Goal: Communication & Community: Answer question/provide support

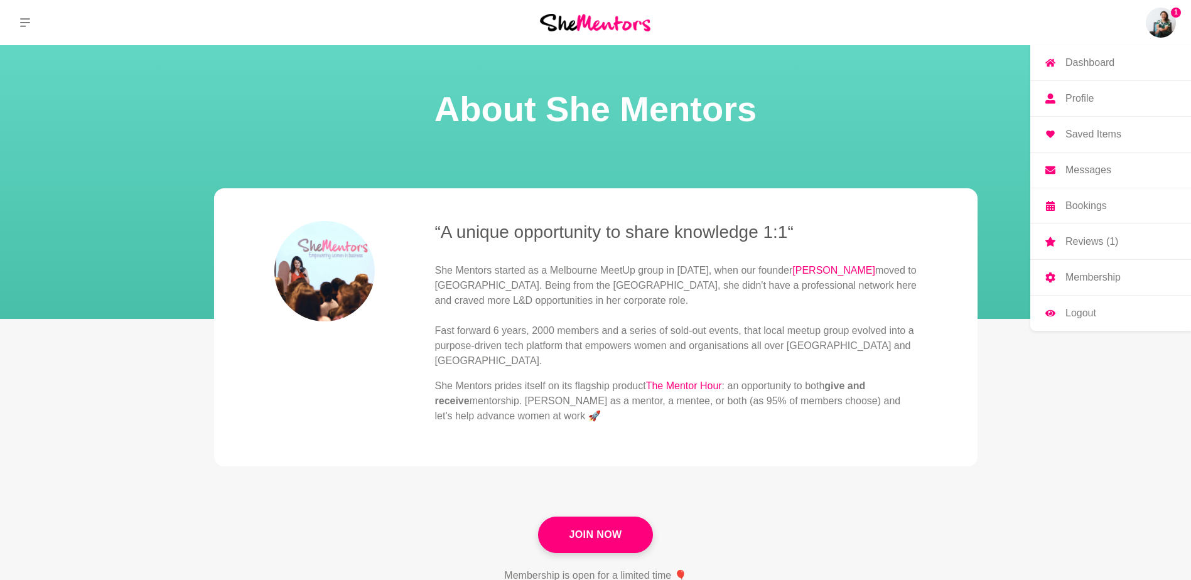
click at [1158, 23] on img at bounding box center [1161, 23] width 30 height 30
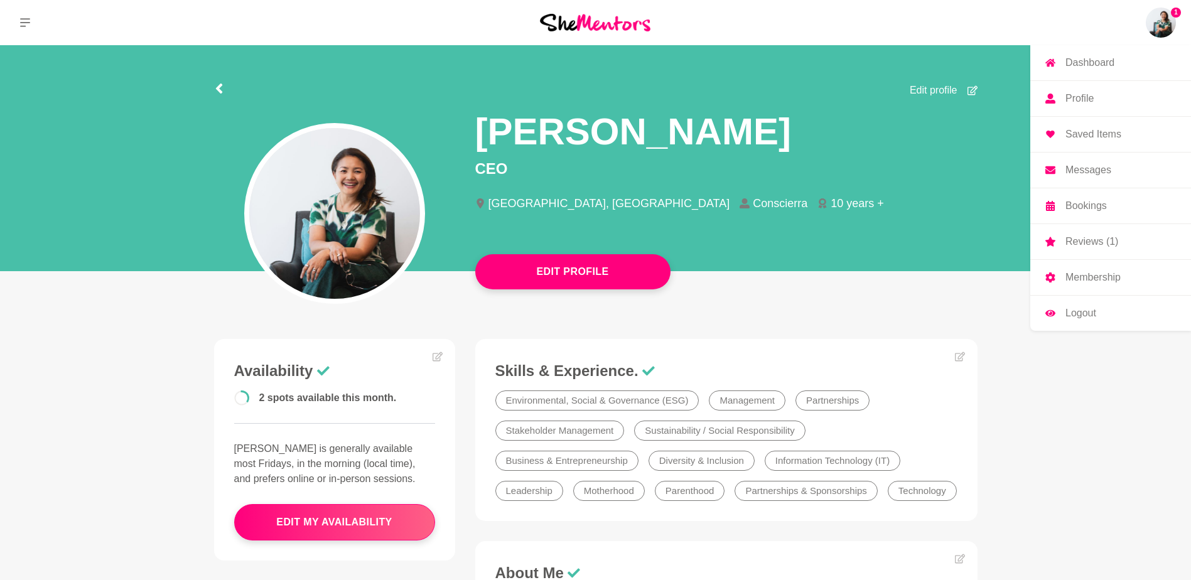
click at [1095, 245] on p "Reviews (1)" at bounding box center [1091, 242] width 53 height 10
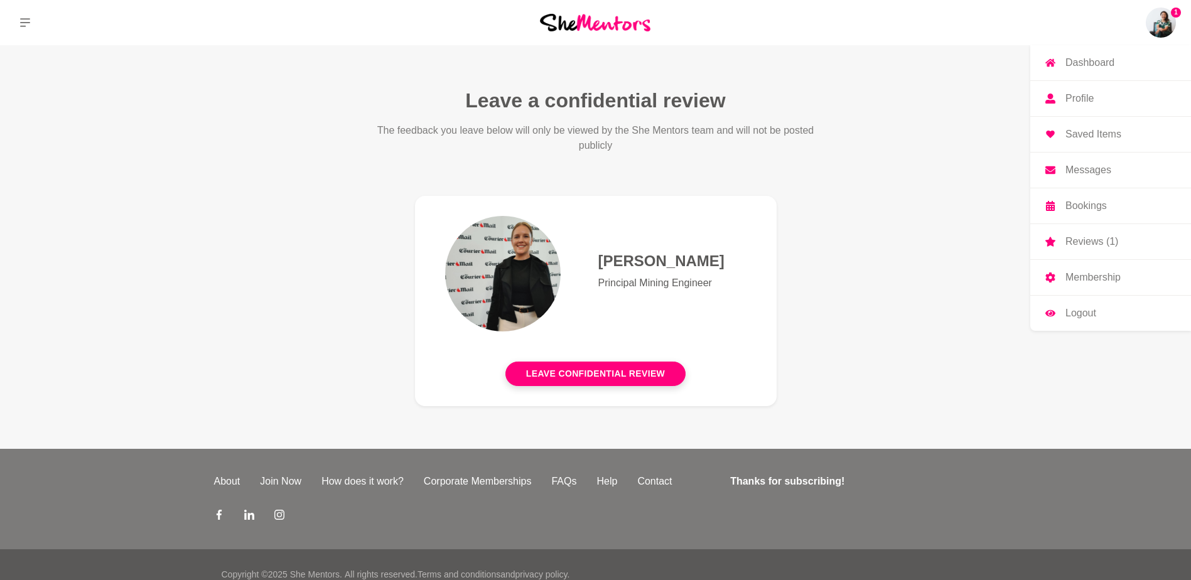
click at [1060, 170] on link "Messages" at bounding box center [1110, 170] width 161 height 35
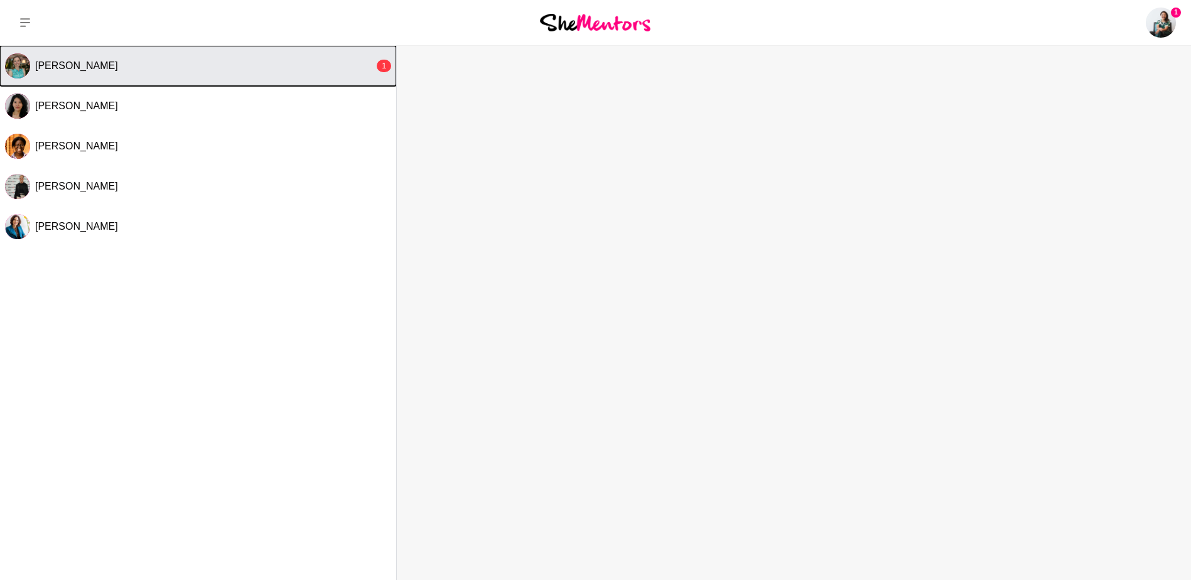
click at [55, 69] on span "[PERSON_NAME]" at bounding box center [76, 65] width 83 height 11
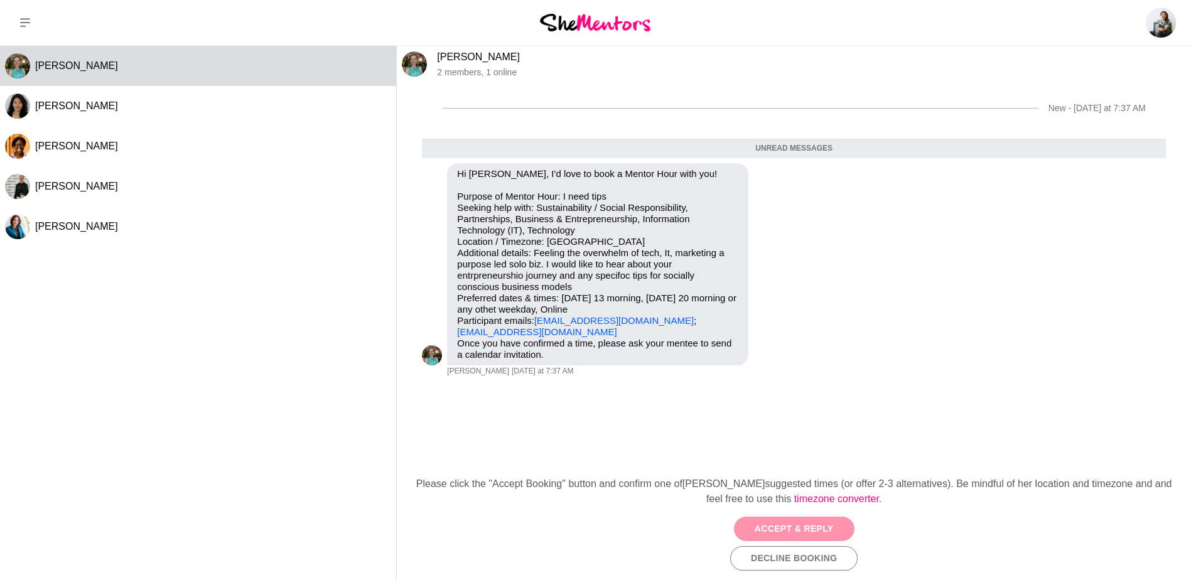
click at [811, 527] on button "Accept & Reply" at bounding box center [794, 529] width 121 height 24
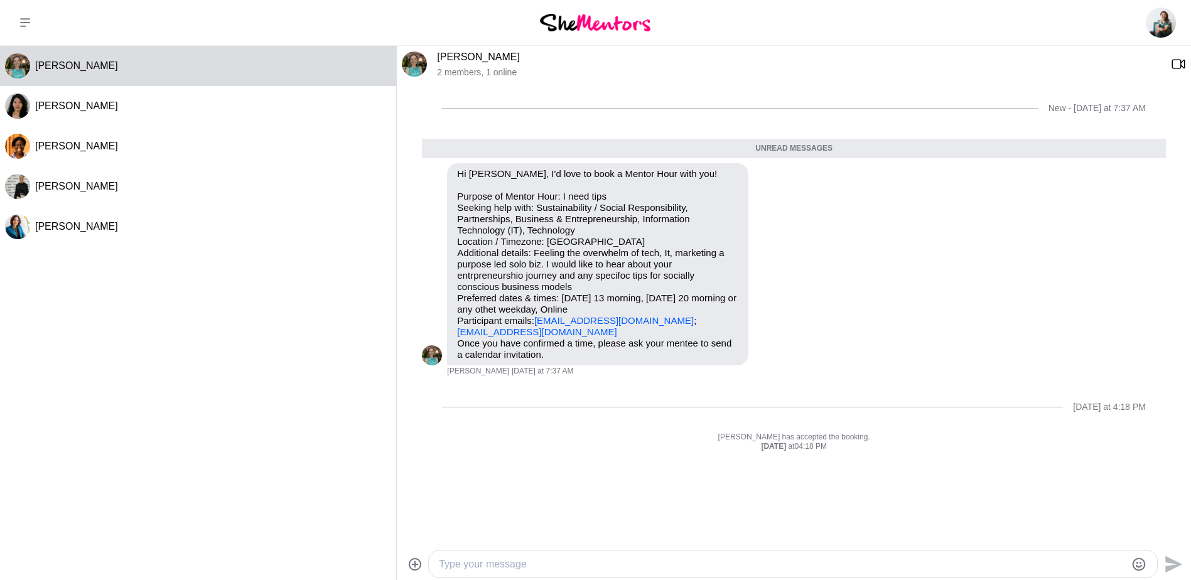
click at [444, 60] on link "[PERSON_NAME]" at bounding box center [478, 56] width 83 height 11
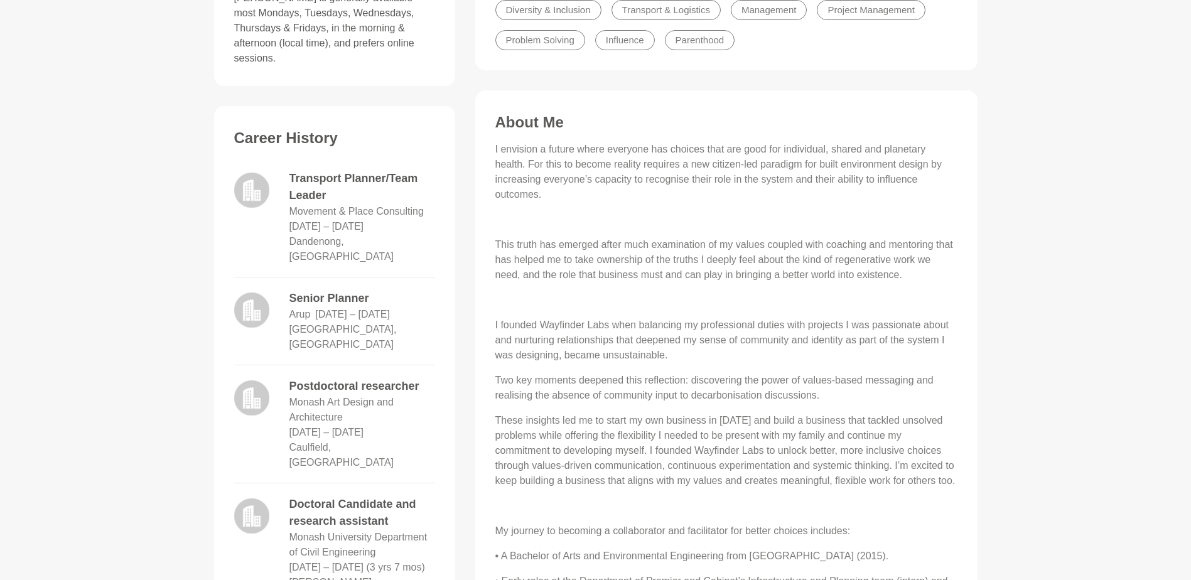
scroll to position [447, 0]
drag, startPoint x: 542, startPoint y: 328, endPoint x: 608, endPoint y: 325, distance: 66.0
click at [608, 325] on p "I founded Wayfinder Labs when balancing my professional duties with projects I …" at bounding box center [726, 343] width 462 height 45
copy p "Wayfinder Labs"
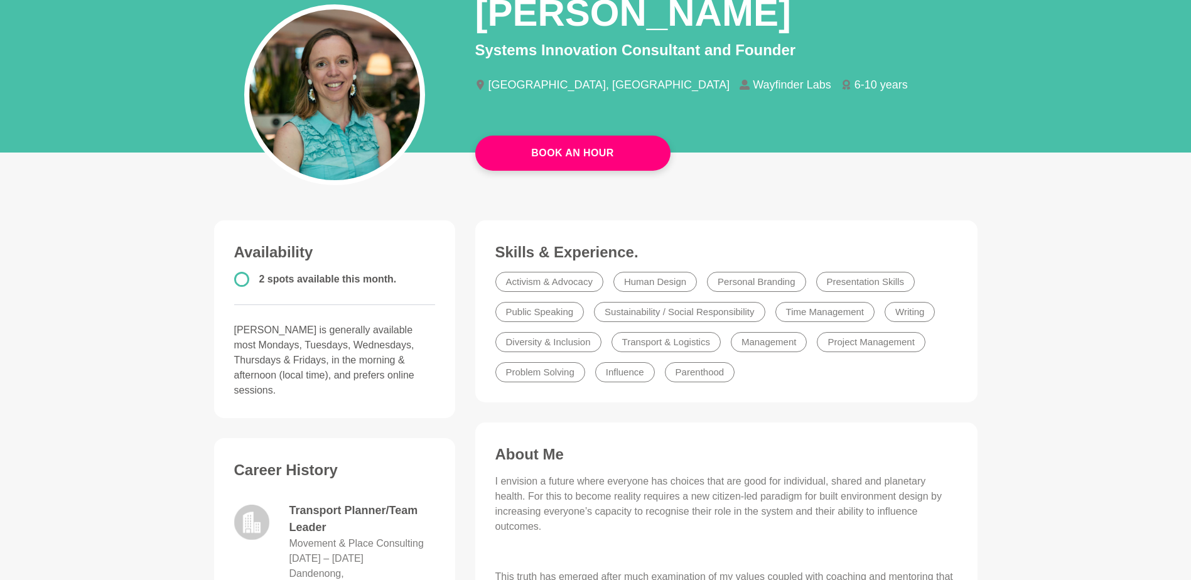
scroll to position [0, 0]
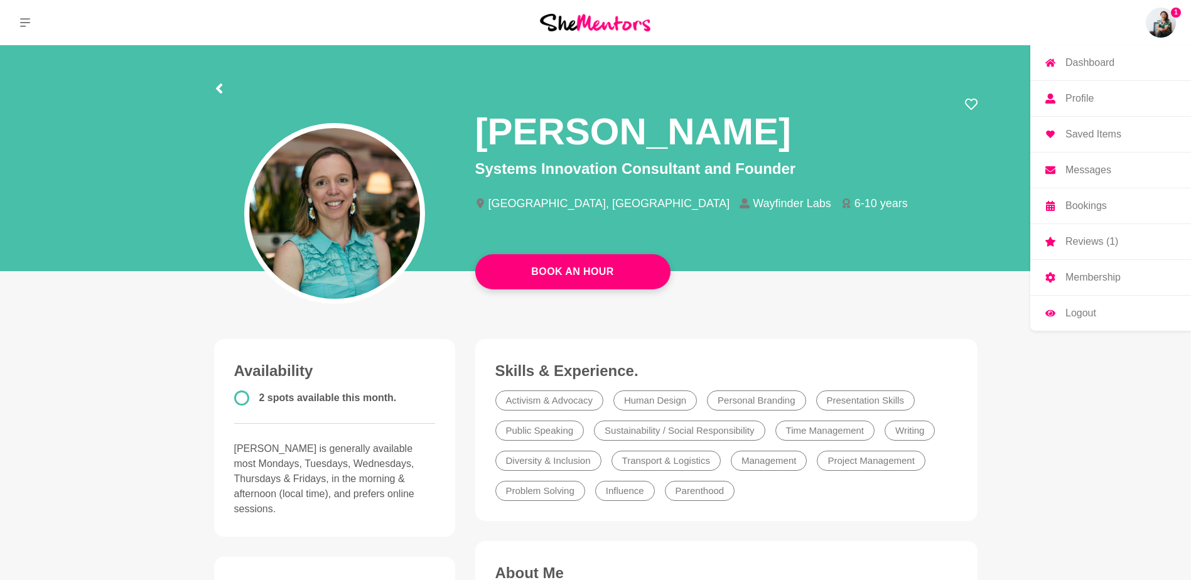
click at [1173, 27] on img at bounding box center [1161, 23] width 30 height 30
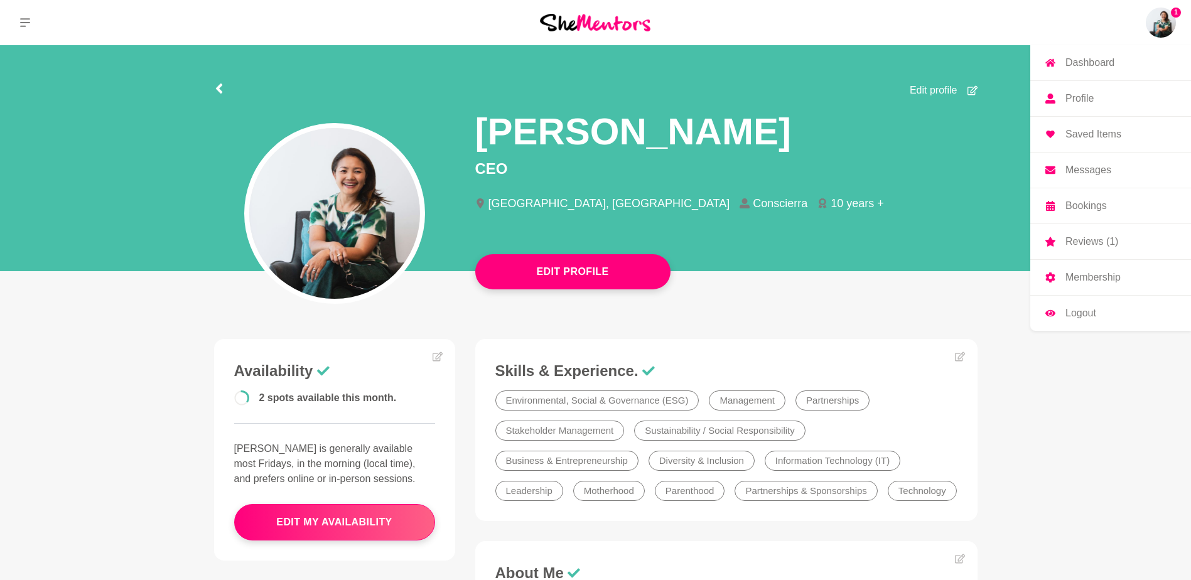
click at [1079, 171] on p "Messages" at bounding box center [1088, 170] width 46 height 10
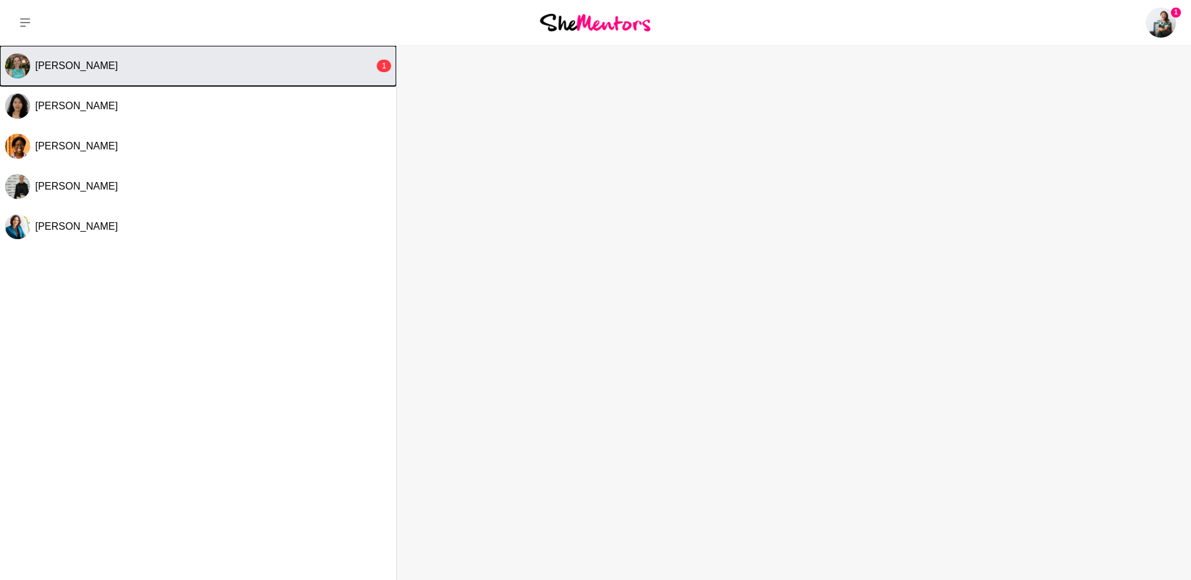
click at [176, 74] on button "[PERSON_NAME] 1" at bounding box center [198, 66] width 396 height 40
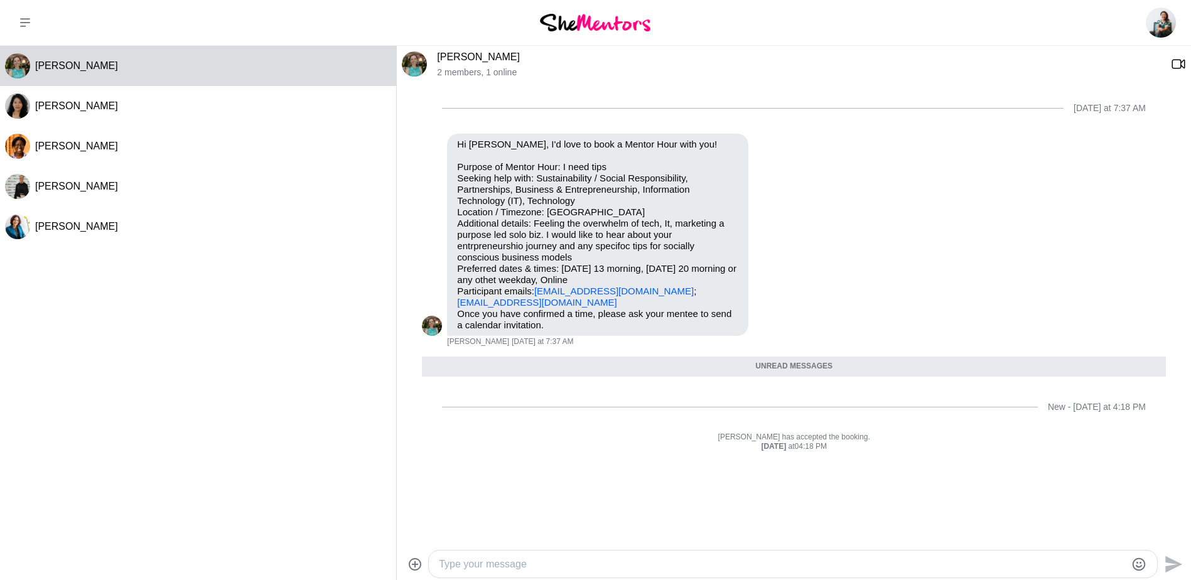
click at [471, 561] on textarea "Type your message" at bounding box center [782, 564] width 687 height 15
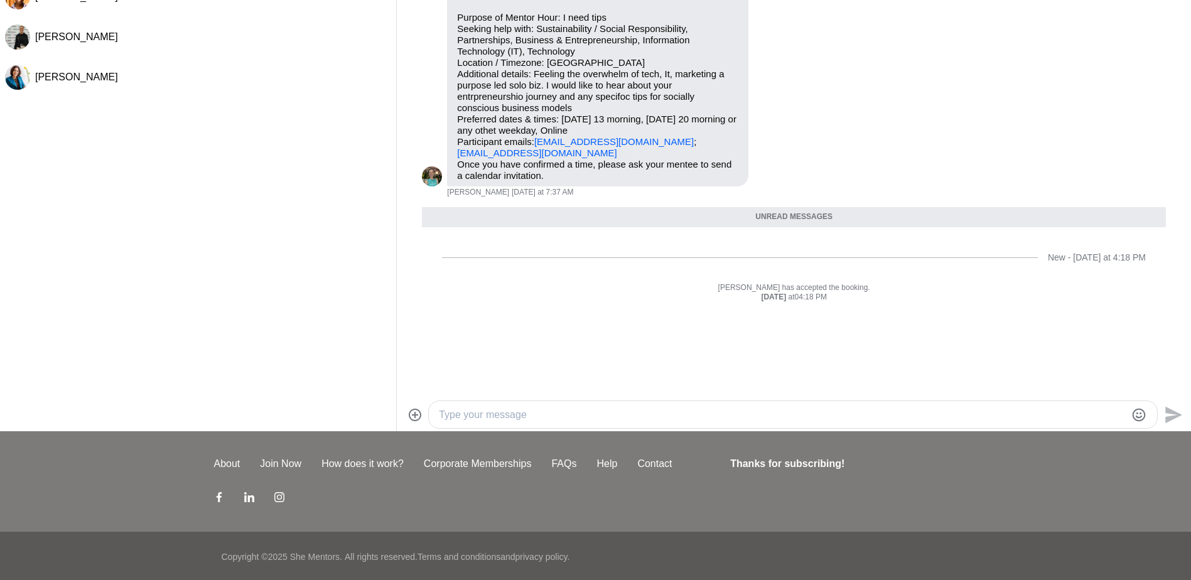
scroll to position [151, 0]
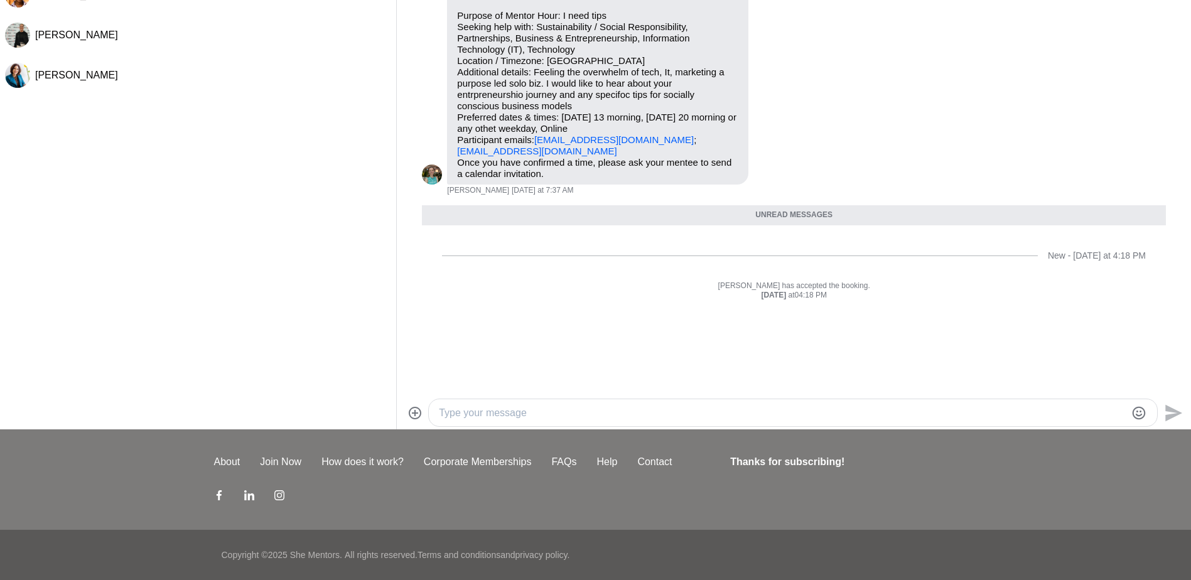
click at [503, 411] on textarea "Type your message" at bounding box center [782, 412] width 687 height 15
type textarea "Hi [PERSON_NAME] so lovely to be connected and I am excited to be meeting you s…"
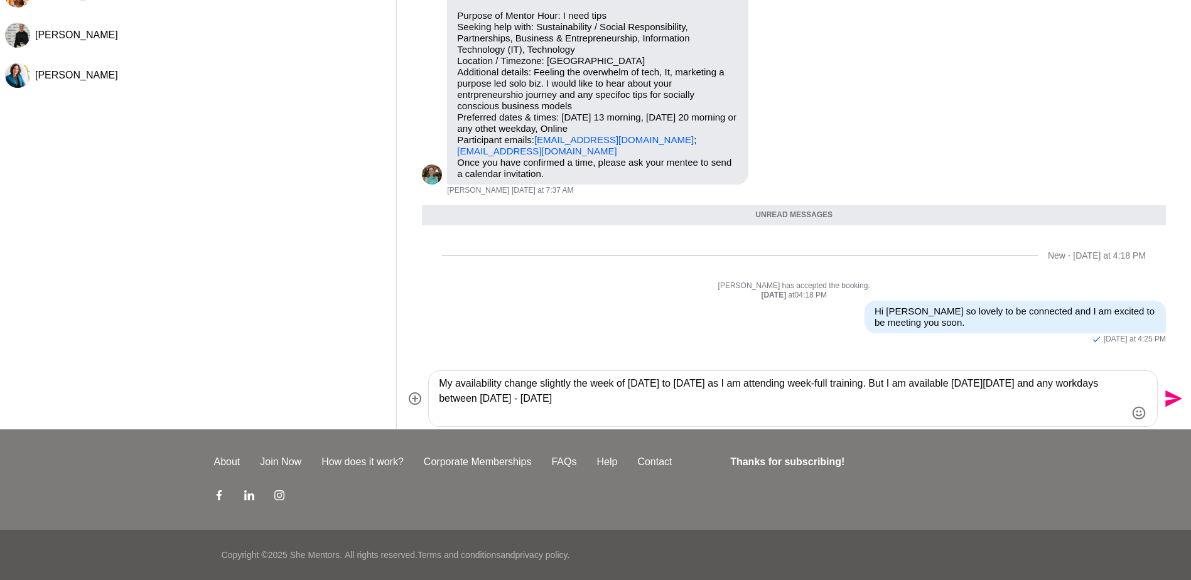
type textarea "My availability change slightly the week of [DATE] to [DATE] as I am attending …"
click at [1168, 406] on icon "Send" at bounding box center [1172, 399] width 20 height 20
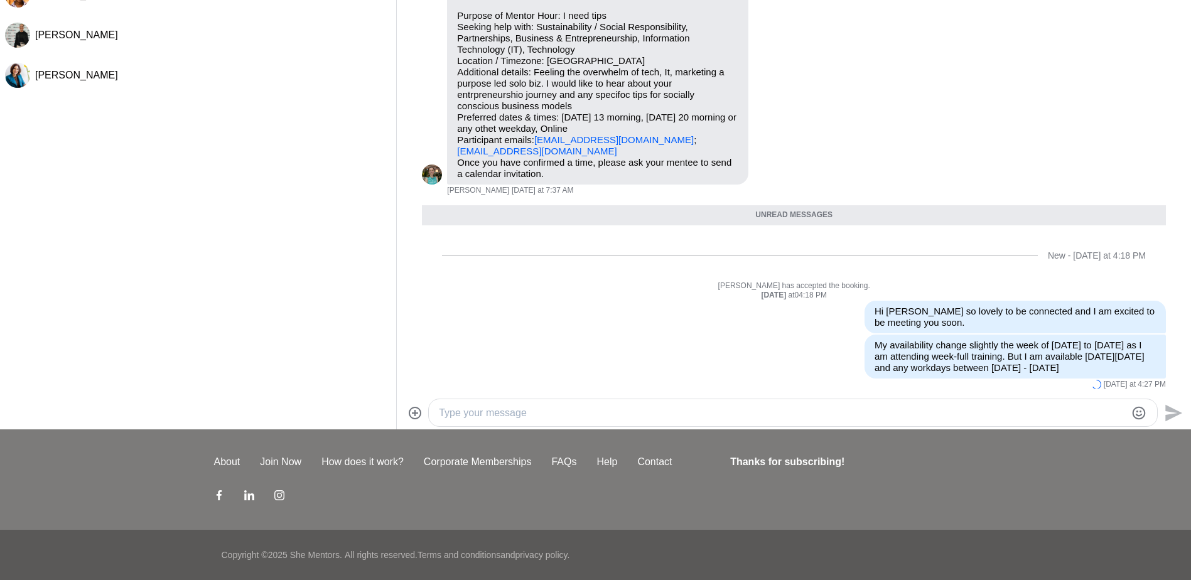
scroll to position [6, 0]
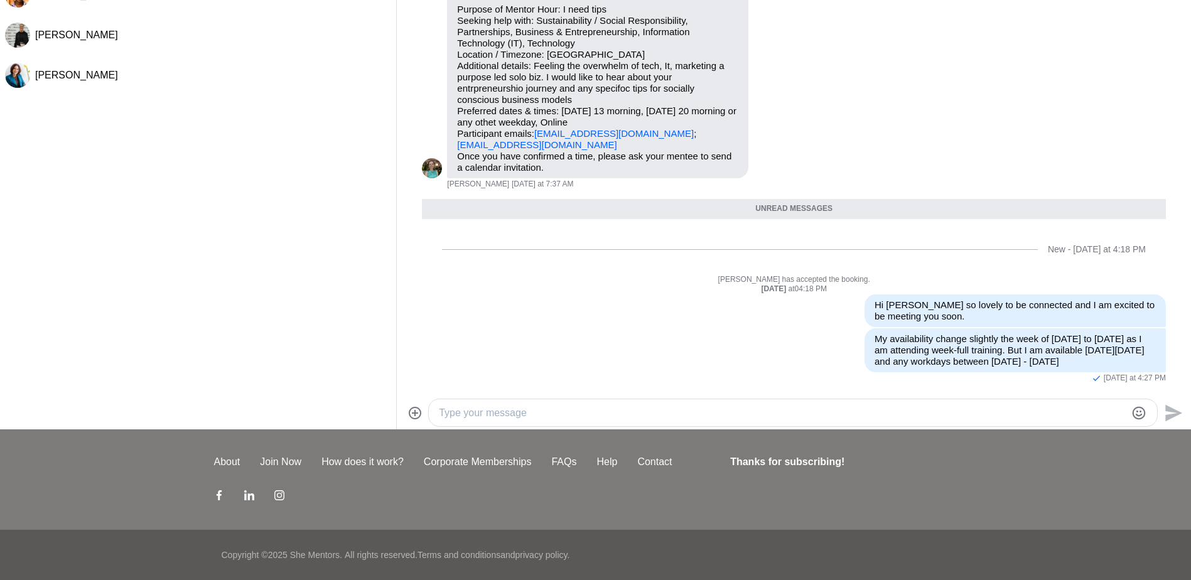
click at [475, 416] on textarea "Type your message" at bounding box center [782, 412] width 687 height 15
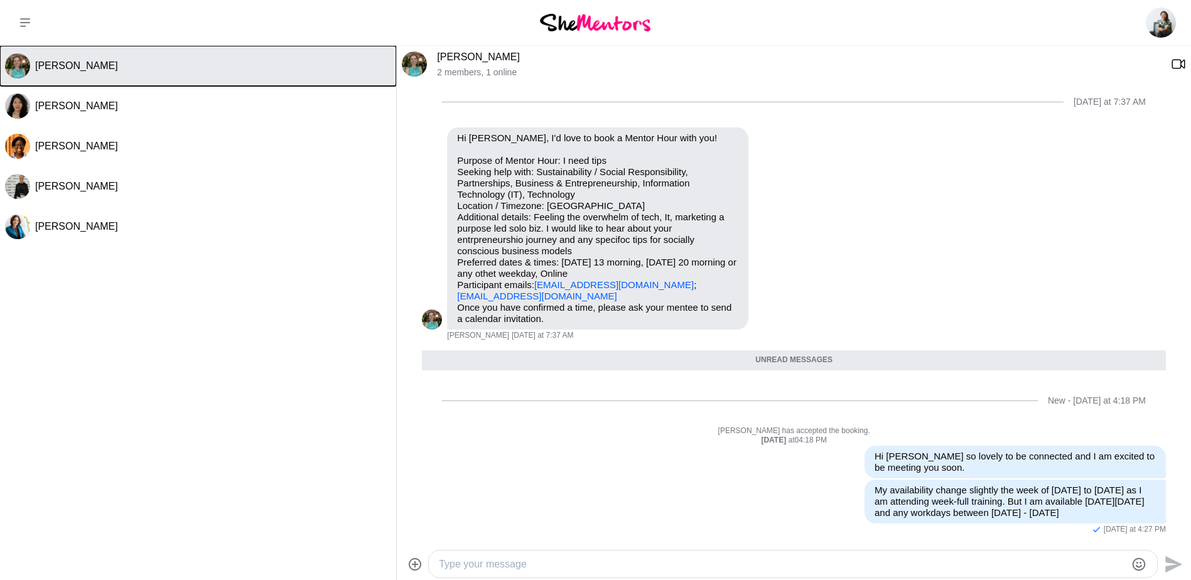
click at [76, 67] on span "[PERSON_NAME]" at bounding box center [76, 65] width 83 height 11
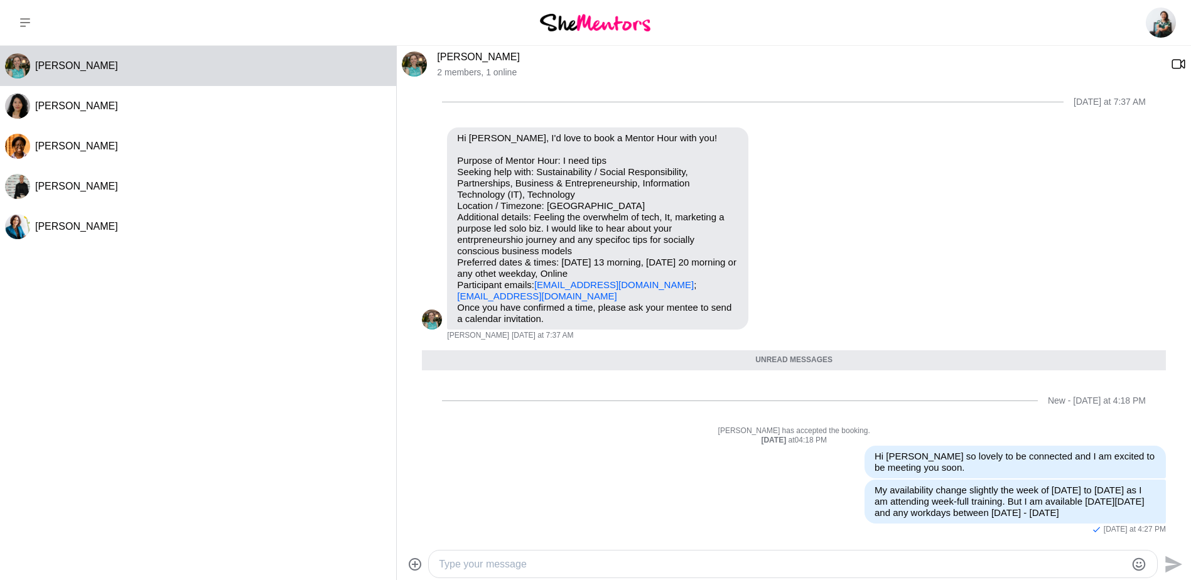
click at [478, 60] on link "[PERSON_NAME]" at bounding box center [478, 56] width 83 height 11
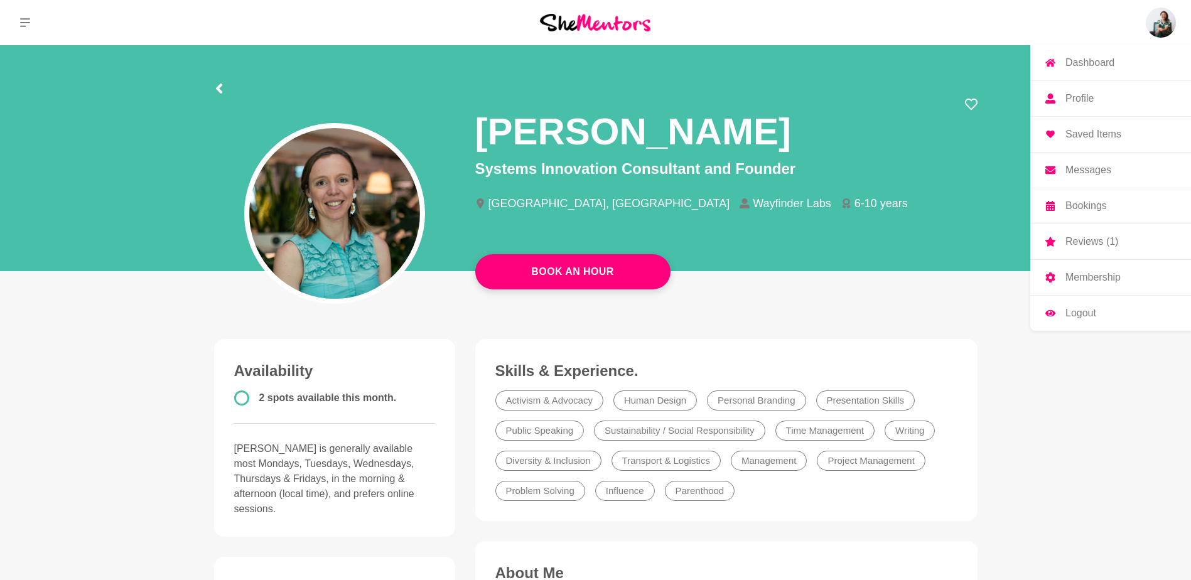
click at [1073, 176] on link "Messages" at bounding box center [1110, 170] width 161 height 35
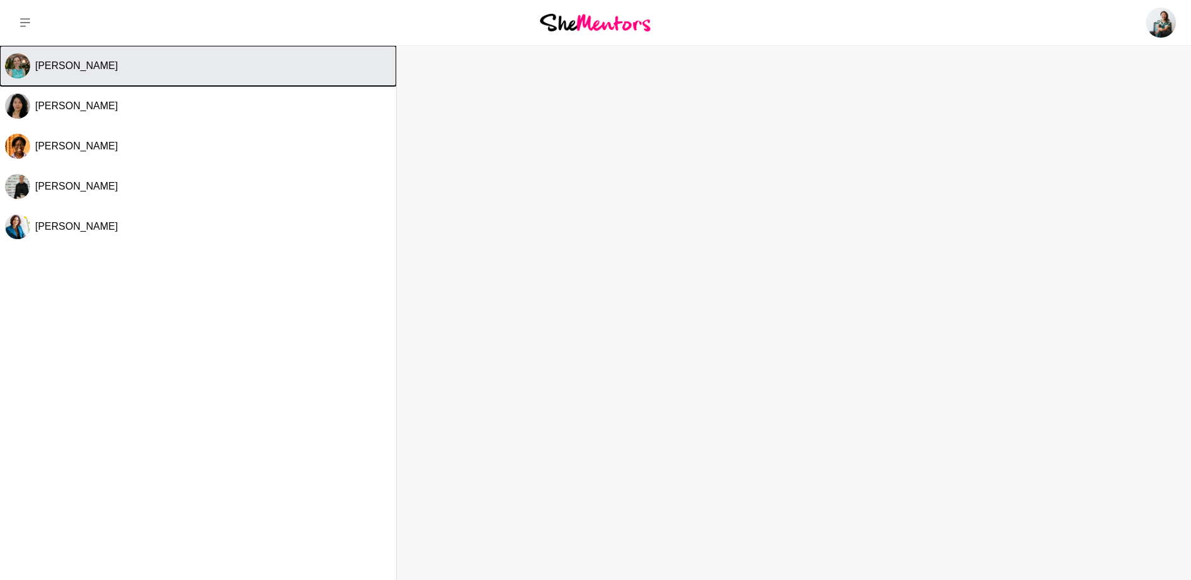
click at [82, 75] on button "[PERSON_NAME]" at bounding box center [198, 66] width 396 height 40
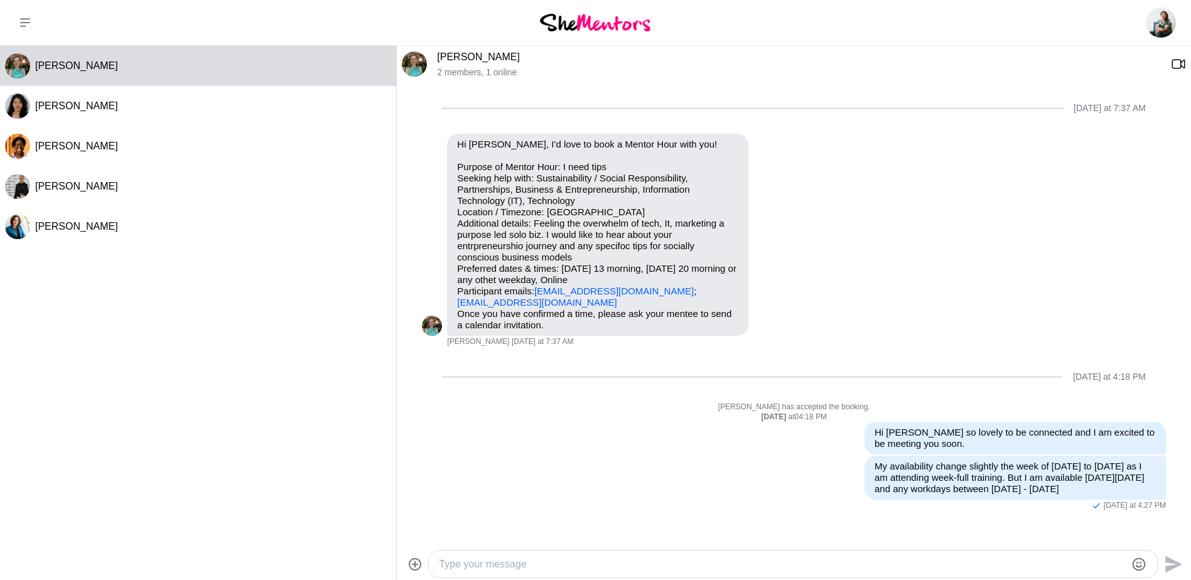
click at [523, 561] on textarea "Type your message" at bounding box center [782, 564] width 687 height 15
paste textarea "[URL][DOMAIN_NAME]"
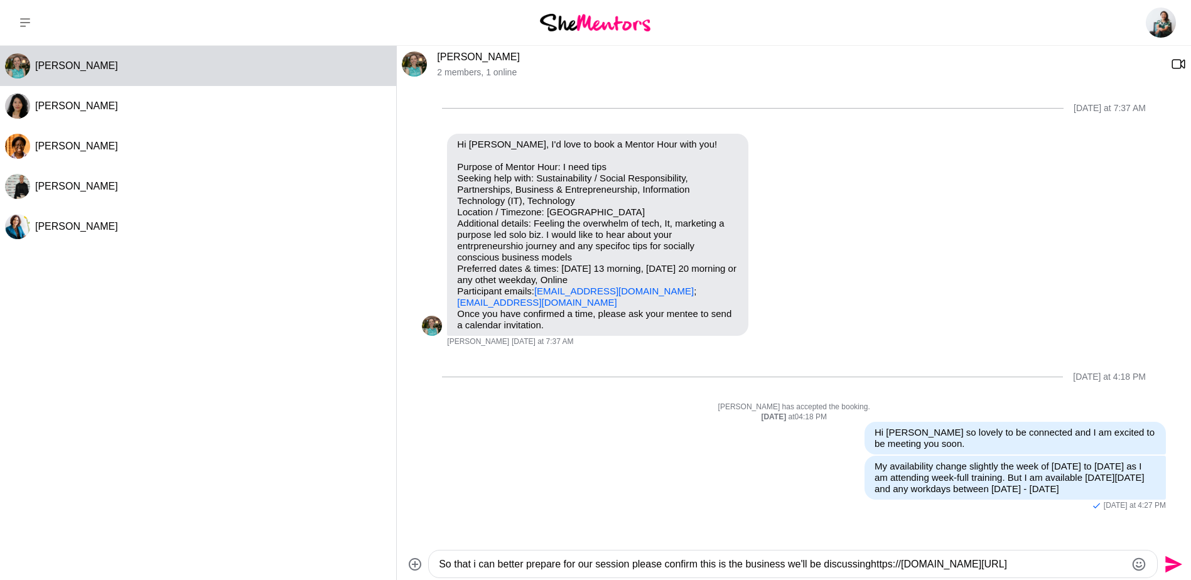
type textarea "So that i can better prepare for our session please confirm this is the busines…"
click at [987, 566] on textarea "So that i can better prepare for our session please confirm this is the busines…" at bounding box center [782, 564] width 687 height 15
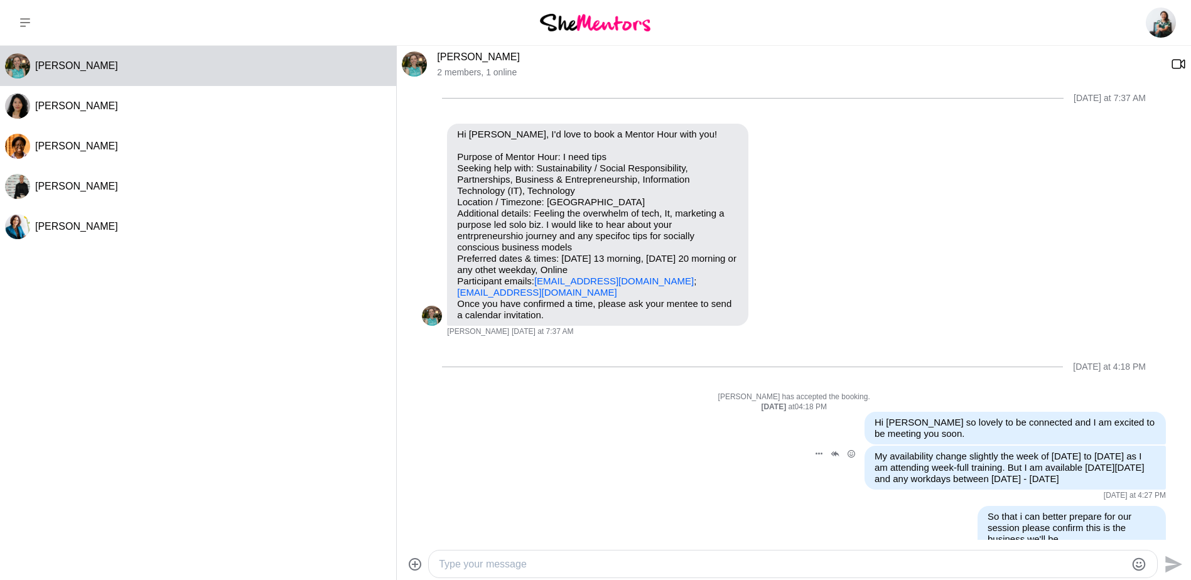
scroll to position [47, 0]
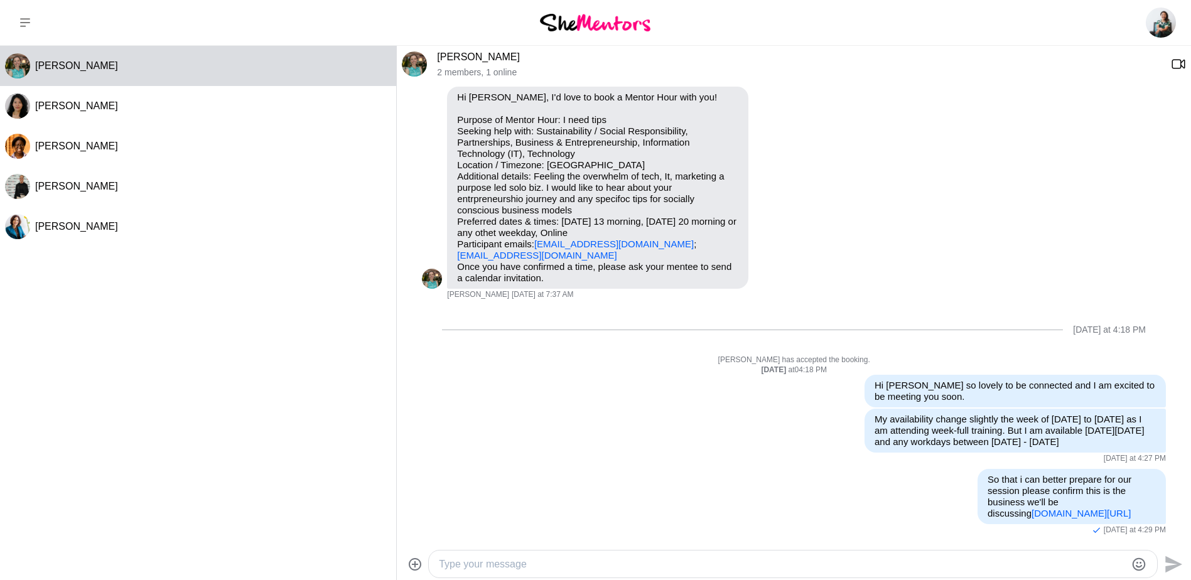
click at [507, 569] on textarea "Type your message" at bounding box center [782, 564] width 687 height 15
type textarea "A"
